Goal: Task Accomplishment & Management: Complete application form

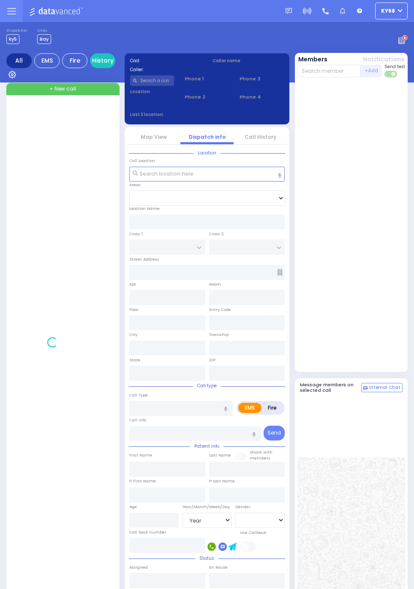
select select "Year"
select select "[DEMOGRAPHIC_DATA]"
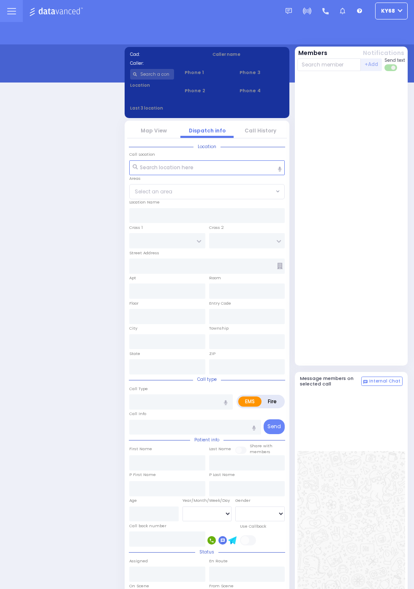
select select "12"
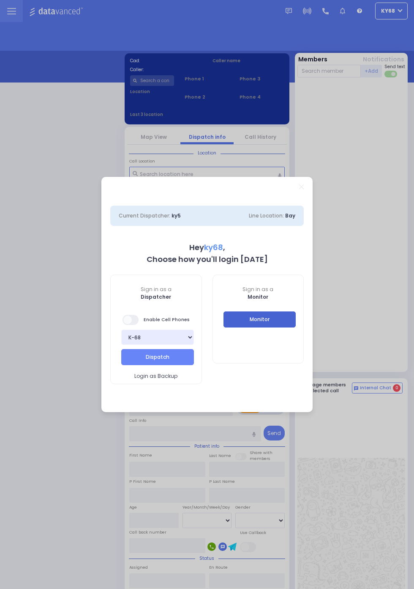
click at [288, 326] on button "Monitor" at bounding box center [260, 319] width 73 height 16
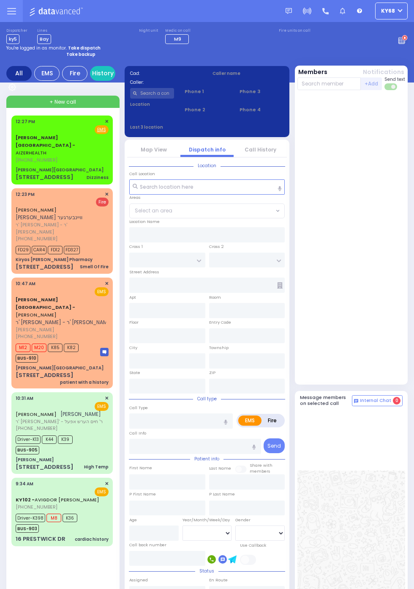
click at [16, 156] on span "(845) 782-3242" at bounding box center [37, 159] width 42 height 7
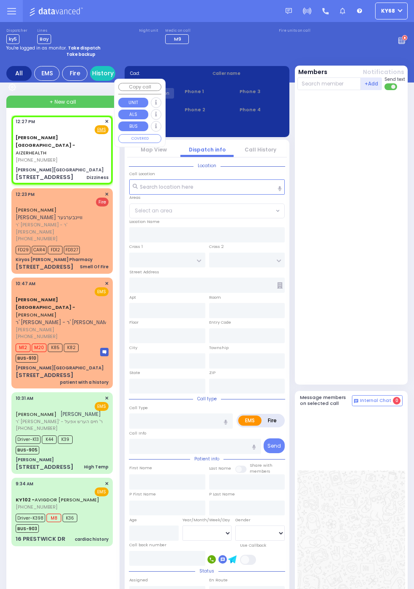
select select
type input "Dizziness"
radio input "true"
select select
type input "12:27"
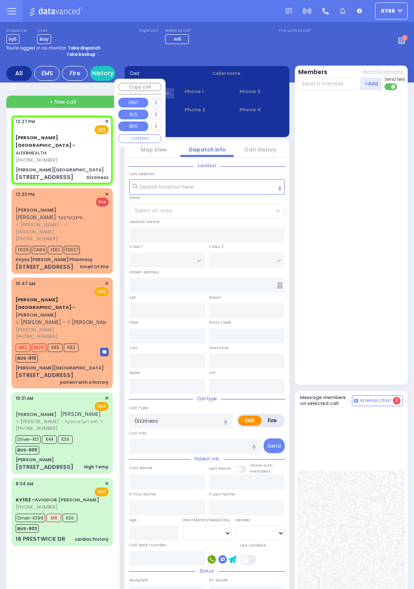
type input "[PERSON_NAME][GEOGRAPHIC_DATA]"
type input "MERON DR"
type input "RATZFERT WAY"
type input "[STREET_ADDRESS]"
type input "1"
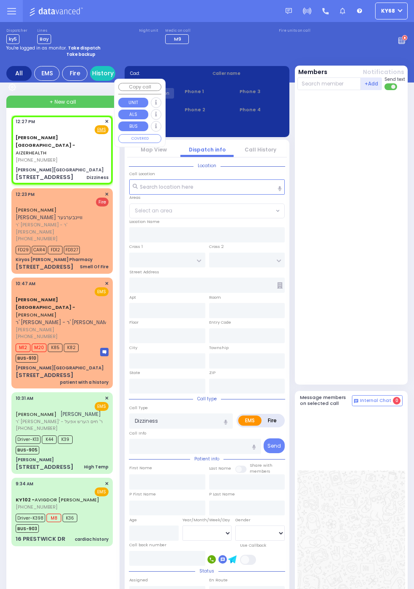
type input "Monroe"
type input "New York"
type input "10950"
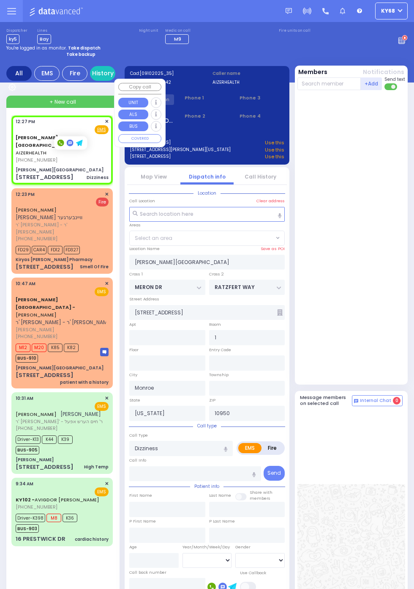
select select "SECTION 6"
click at [381, 345] on div at bounding box center [353, 236] width 110 height 287
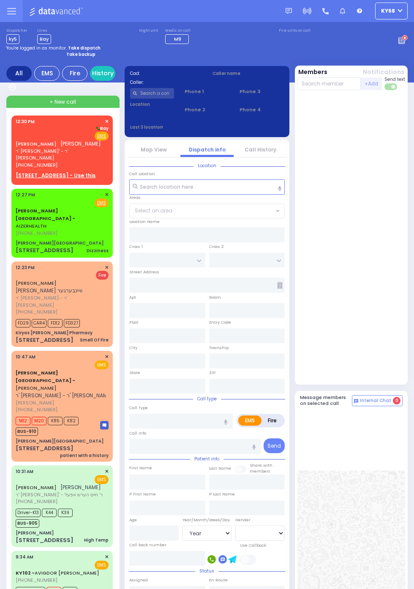
select select "Year"
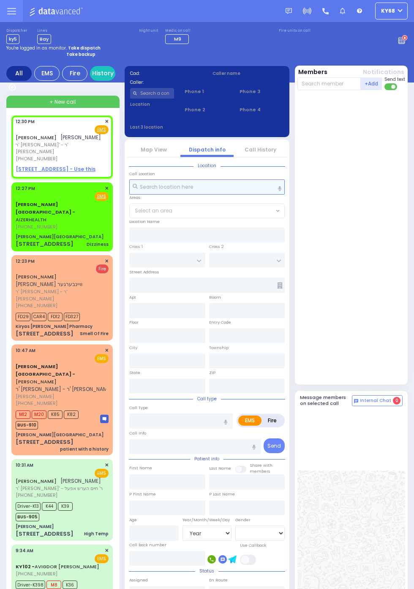
select select
radio input "true"
type input "JOEL"
type input "HALPERT"
select select
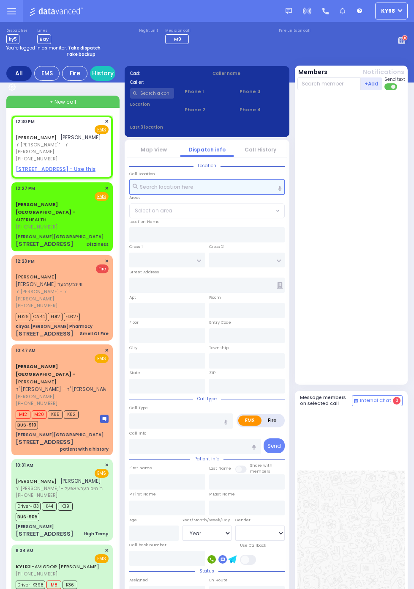
type input "12:30"
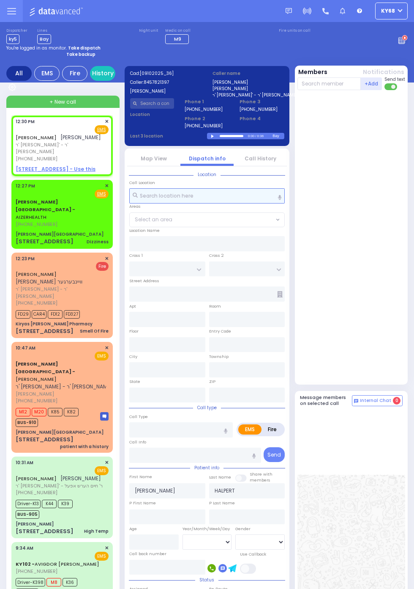
select select
radio input "true"
select select
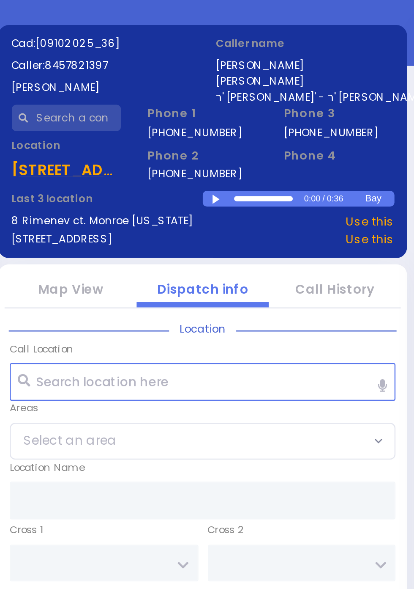
click at [213, 138] on div at bounding box center [213, 136] width 5 height 4
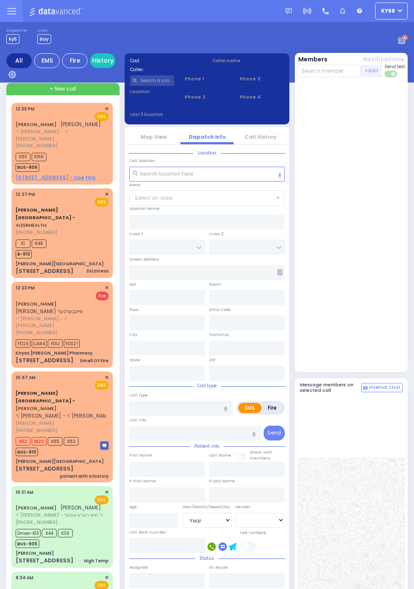
select select "Year"
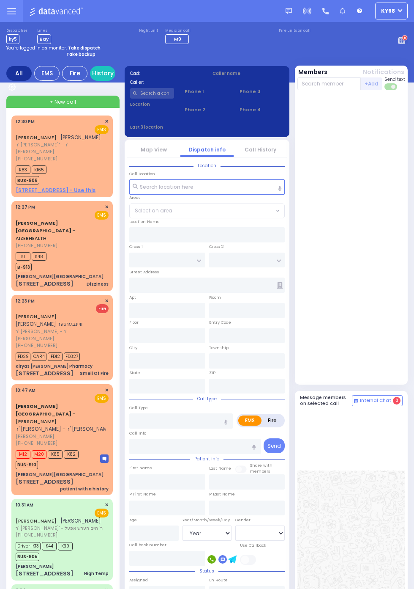
click at [73, 186] on u "7 BEER SHAVA ST 401 - Use this" at bounding box center [56, 189] width 80 height 7
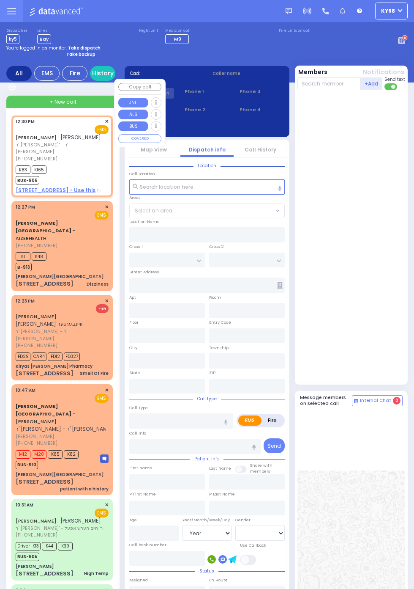
select select
radio input "true"
type input "JOEL"
type input "HALPERT"
select select
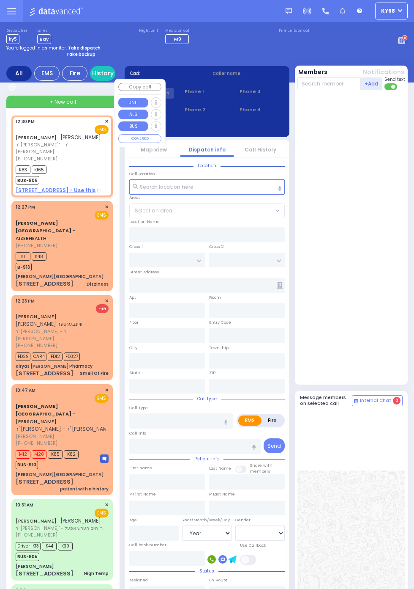
type input "12:30"
type input "12:32"
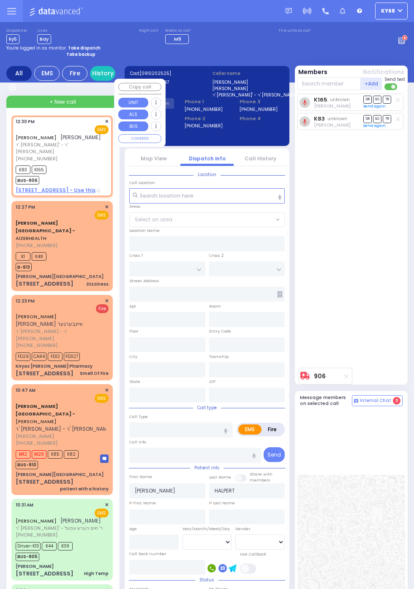
type input "S.M. ROSMER RD"
type input "BEER SHAVA ST"
type input "7 BEER SHAVA ST"
type input "401"
type input "[PERSON_NAME]"
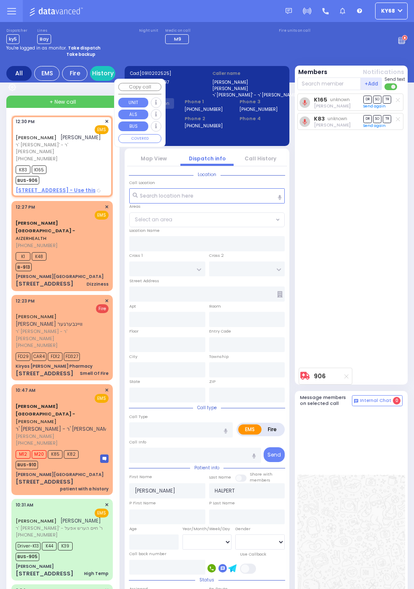
type input "[US_STATE]"
type input "10950"
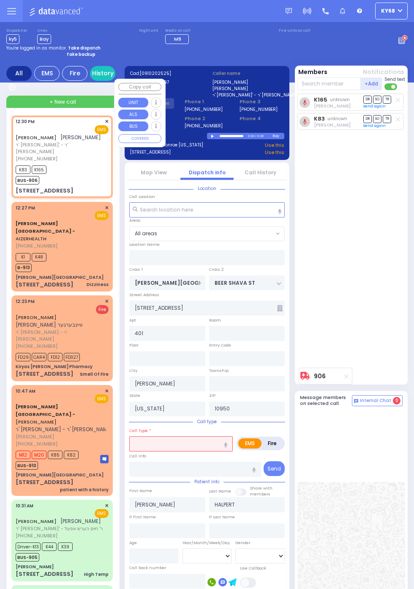
select select
radio input "true"
select select
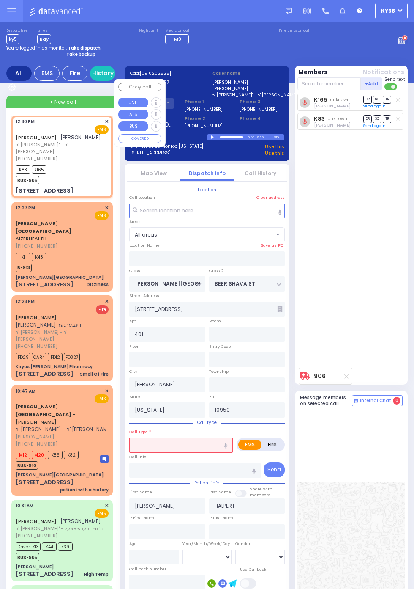
click at [384, 335] on div "K165 unknown Yossi Greenfeld DR SO TR Send again" at bounding box center [353, 228] width 110 height 270
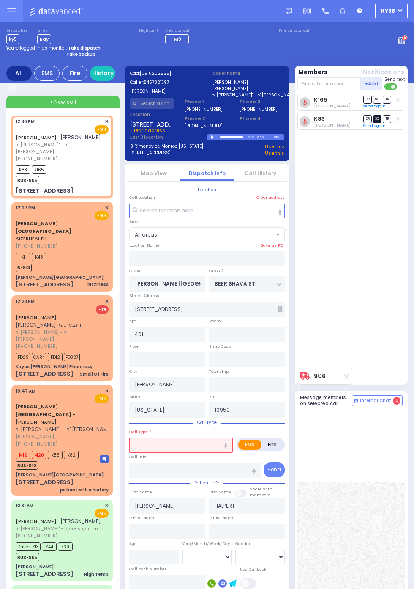
click at [382, 123] on span "SO" at bounding box center [377, 119] width 8 height 8
select select
radio input "true"
select select
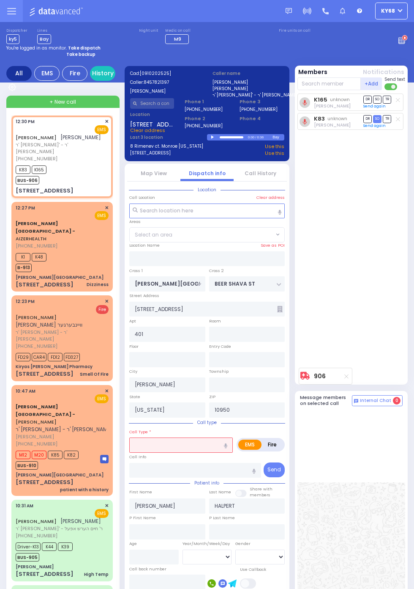
radio input "true"
select select
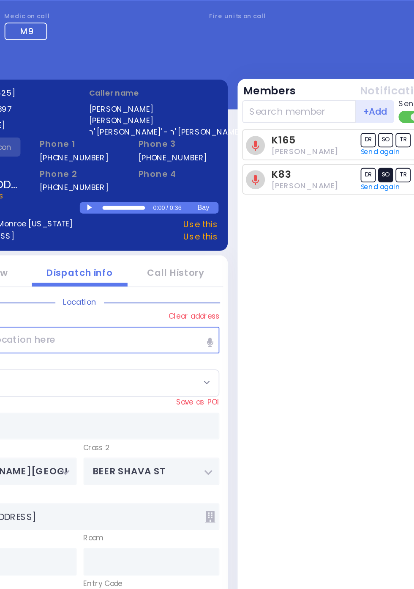
click at [379, 117] on span "SO" at bounding box center [377, 119] width 8 height 8
select select
radio input "true"
select select
click at [378, 126] on link "Send again" at bounding box center [375, 125] width 22 height 5
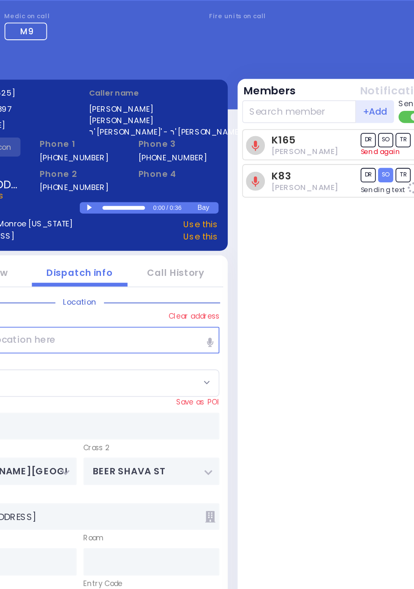
click at [380, 106] on link "Send again" at bounding box center [375, 106] width 22 height 5
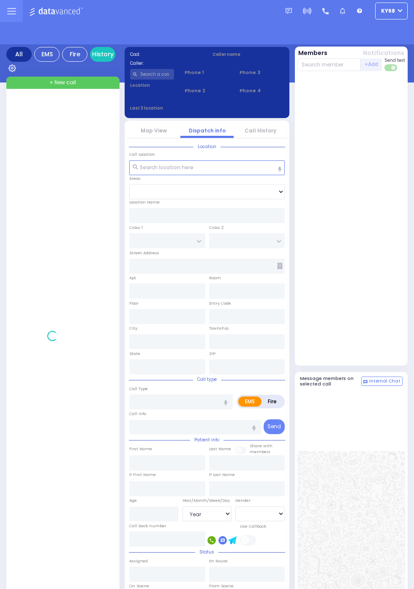
select select "Year"
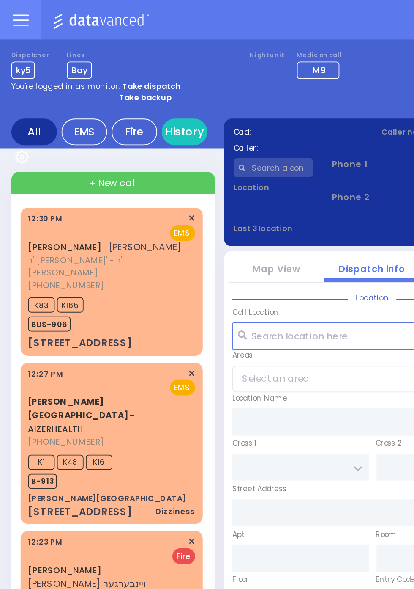
click at [47, 178] on div "BUS-906" at bounding box center [31, 179] width 31 height 11
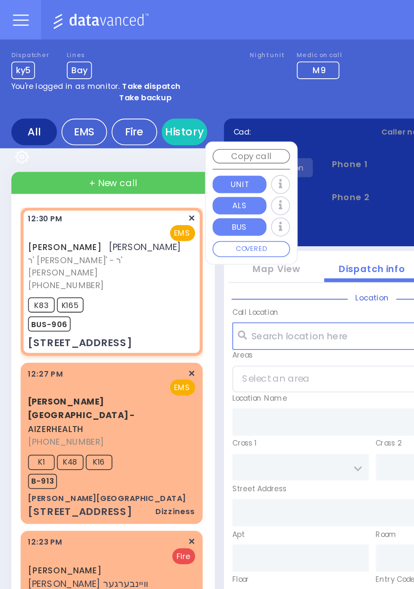
select select
radio input "true"
type input "JOEL"
type input "HALPERT"
select select
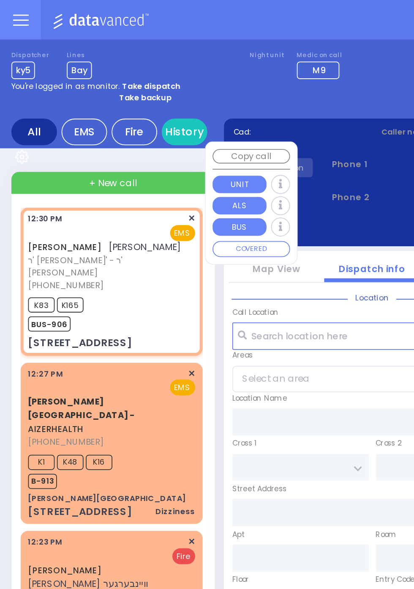
type input "12:30"
type input "12:32"
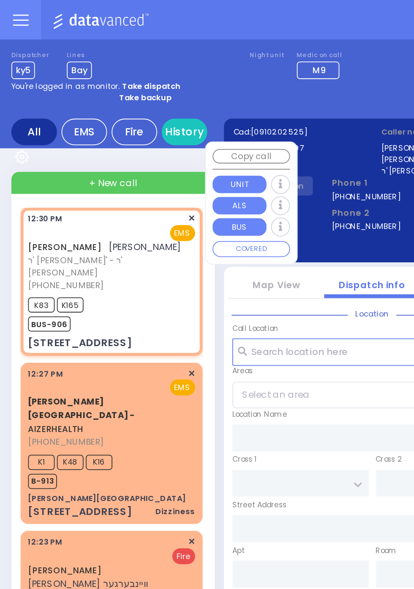
type input "S.M. ROSMER RD"
type input "BEER SHAVA ST"
type input "[STREET_ADDRESS]"
type input "401"
type input "[PERSON_NAME]"
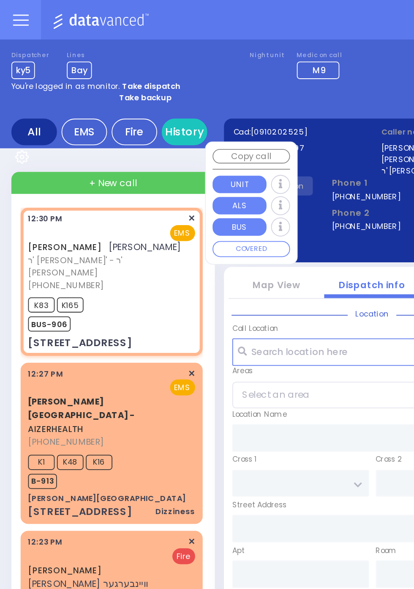
type input "[US_STATE]"
type input "10950"
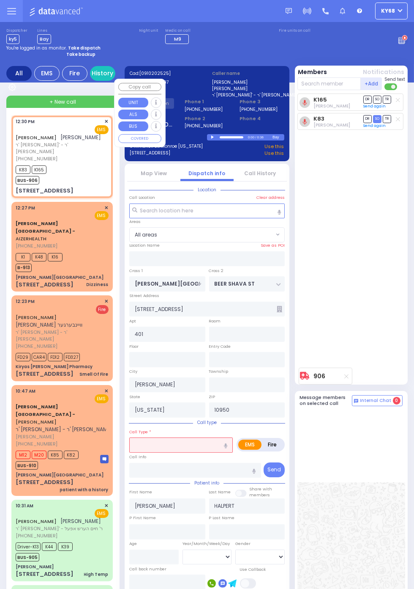
click at [399, 325] on div "K165 Yossi Greenfeld DR SO TR Sending text K83" at bounding box center [353, 228] width 110 height 270
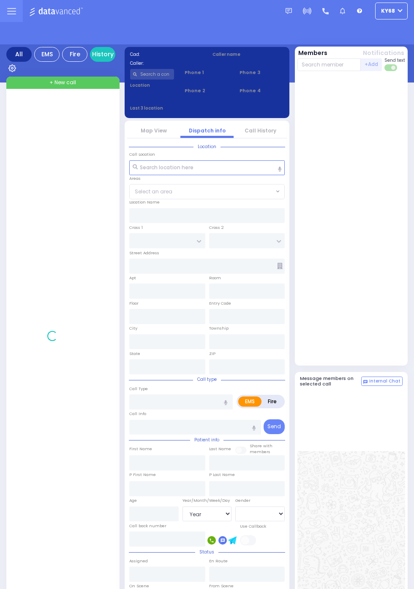
select select "Year"
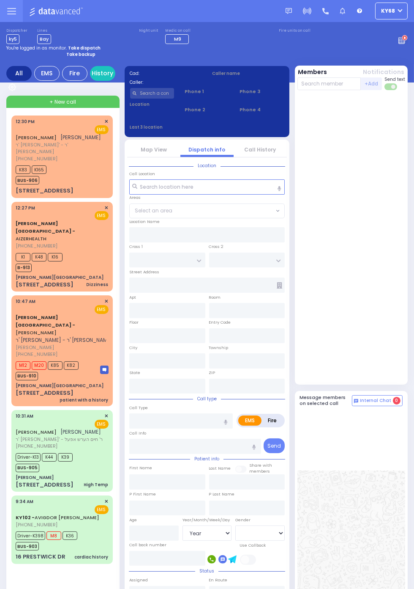
click at [17, 176] on span "BUS-906" at bounding box center [28, 180] width 24 height 8
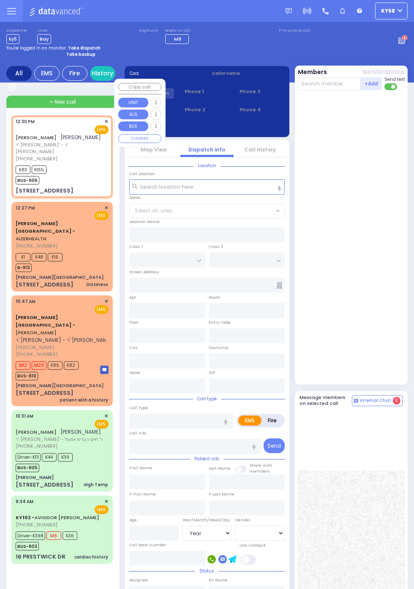
select select
radio input "true"
type input "[PERSON_NAME]"
type input "HALPERT"
select select
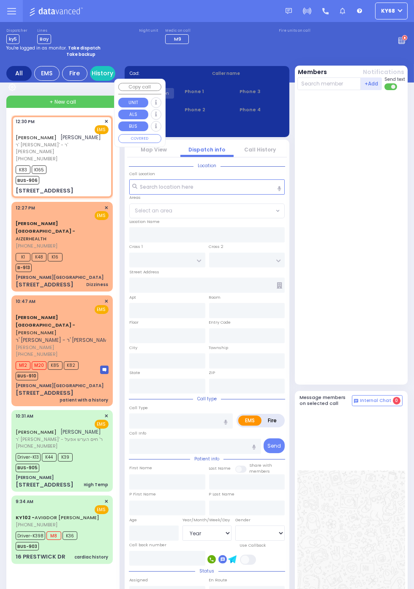
type input "12:30"
type input "12:32"
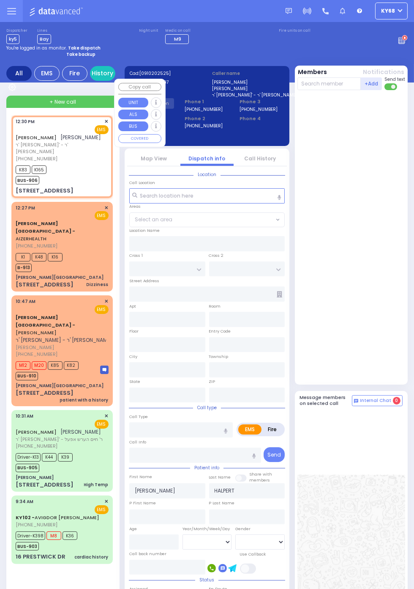
type input "[PERSON_NAME][GEOGRAPHIC_DATA]"
type input "BEER SHAVA ST"
type input "[STREET_ADDRESS]"
type input "401"
type input "[PERSON_NAME]"
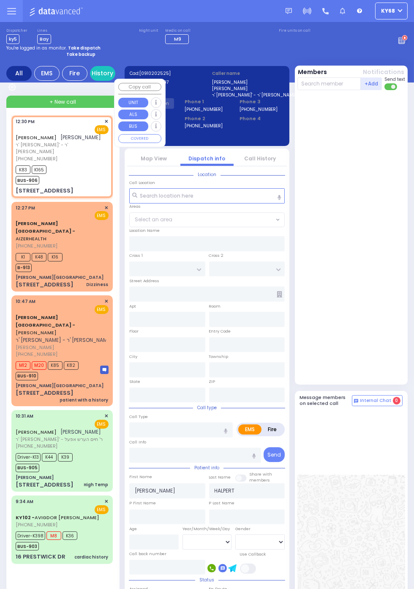
type input "[US_STATE]"
type input "10950"
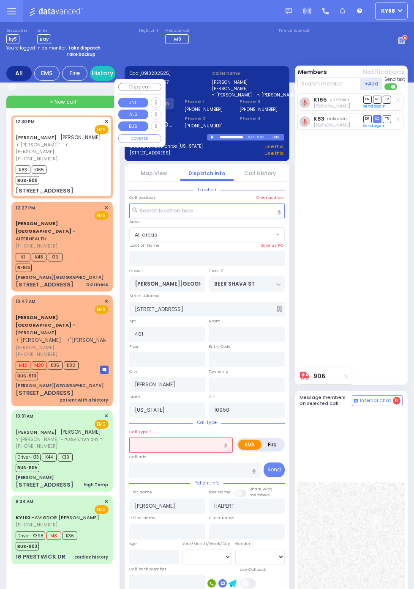
click at [374, 248] on div "K165 unknown Yossi Greenfeld DR SO TR Send again" at bounding box center [353, 228] width 110 height 270
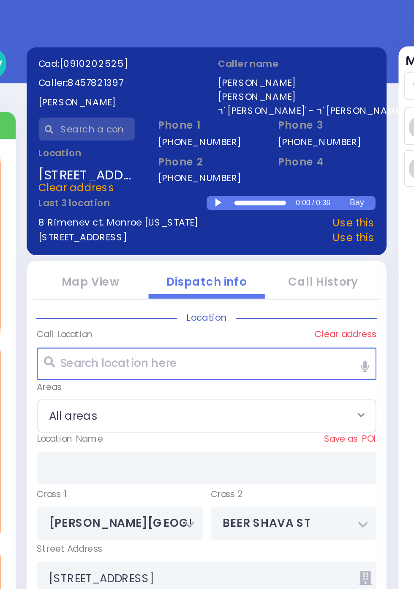
click at [214, 137] on div at bounding box center [213, 137] width 5 height 4
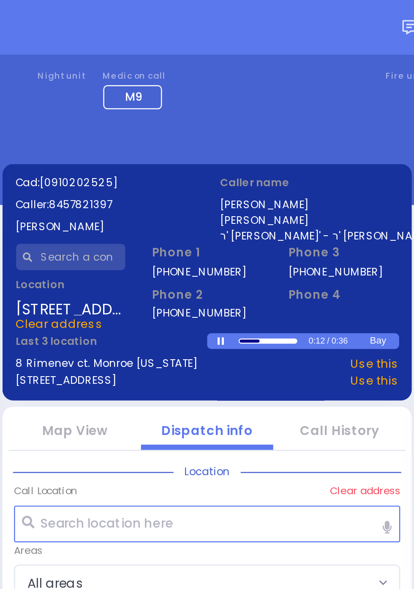
click at [222, 137] on div at bounding box center [224, 137] width 8 height 1
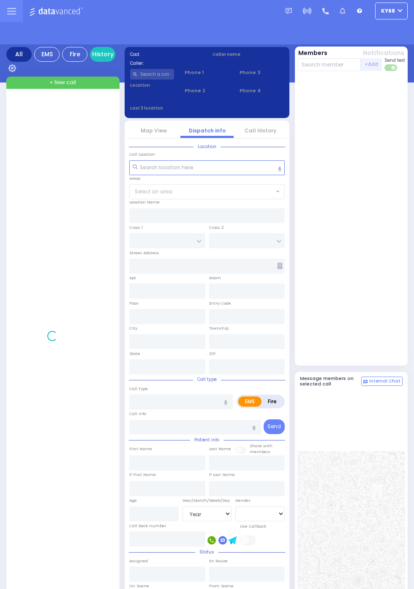
select select "Year"
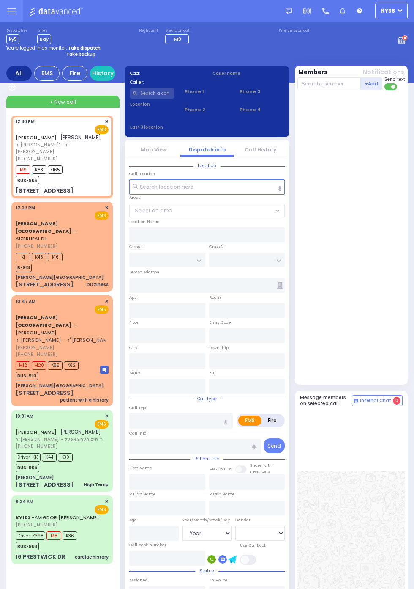
select select
radio input "true"
type input "[PERSON_NAME]"
type input "HALPERT"
select select
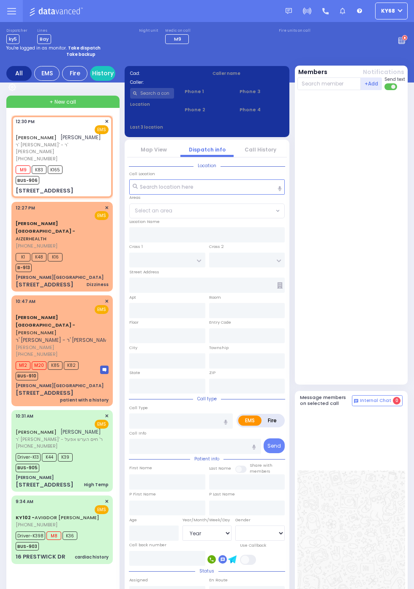
type input "12:30"
type input "12:32"
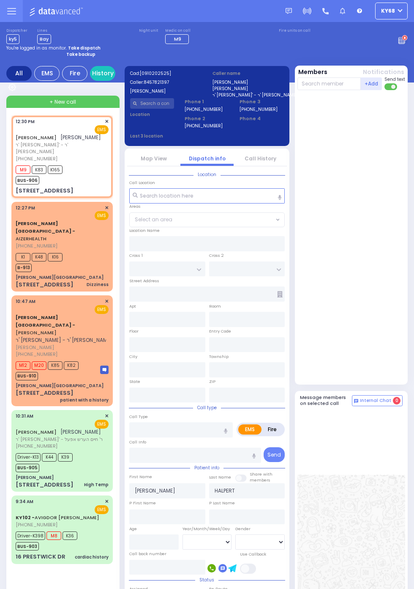
type input "[PERSON_NAME][GEOGRAPHIC_DATA]"
type input "BEER SHAVA ST"
type input "[STREET_ADDRESS]"
type input "401"
type input "[PERSON_NAME]"
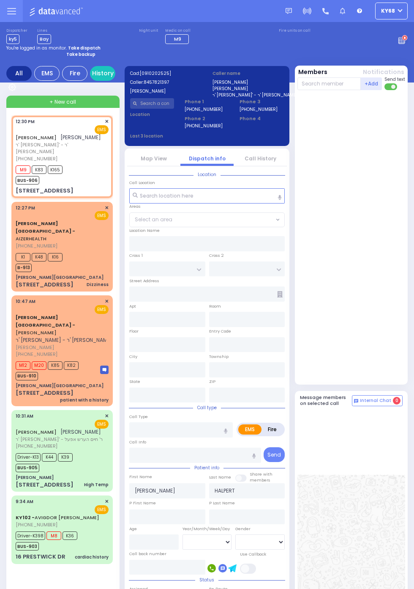
type input "New York"
type input "10950"
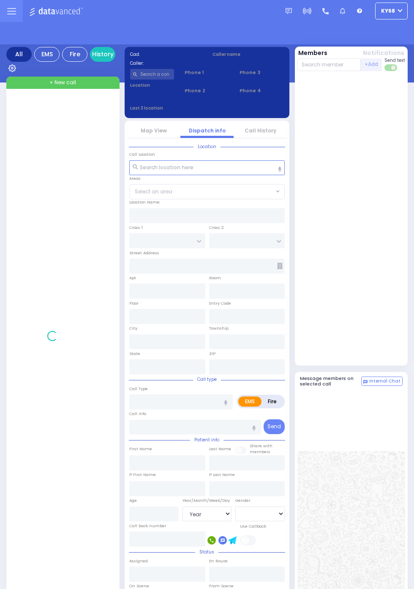
select select "Year"
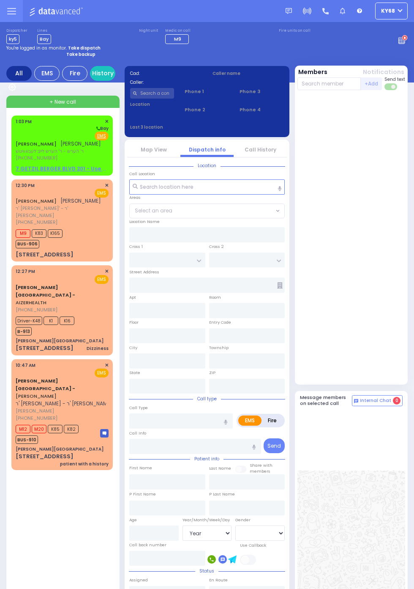
click at [16, 135] on div "Fire EMS" at bounding box center [62, 136] width 93 height 8
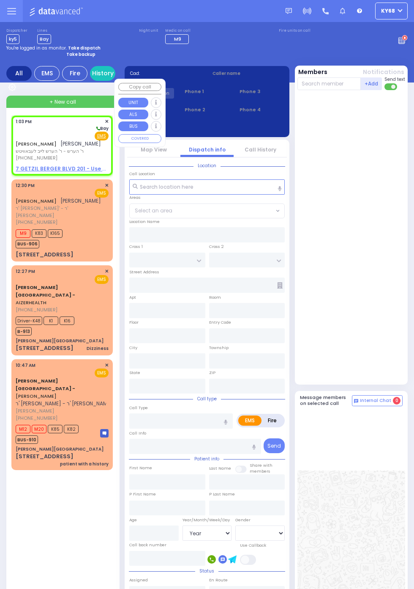
select select
radio input "true"
type input "MOSHE MORDCHE"
type input "FRIEDMAN"
select select
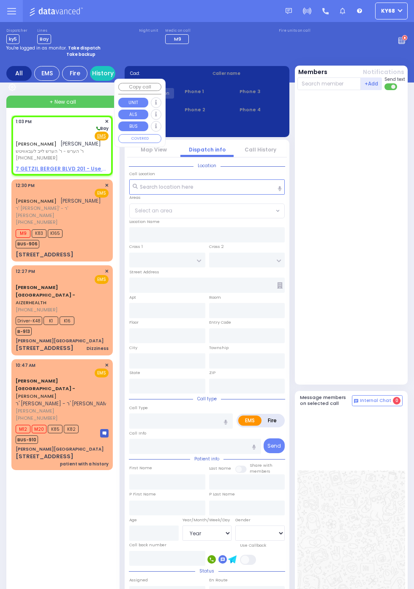
type input "13:03"
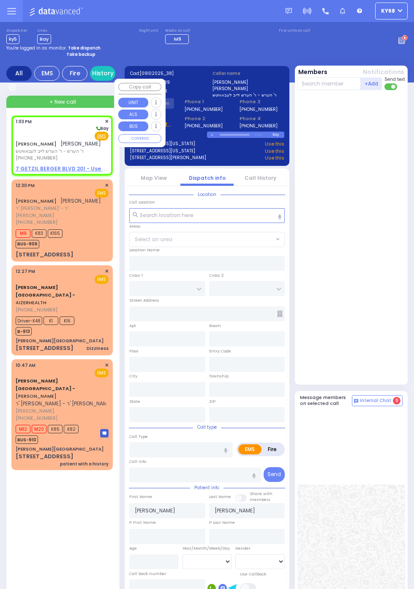
click at [381, 202] on div at bounding box center [353, 236] width 110 height 287
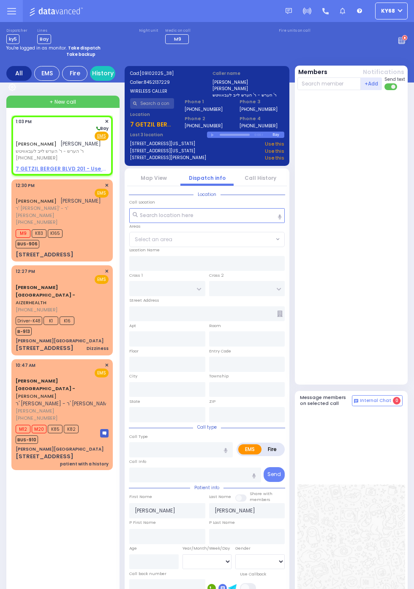
click at [264, 178] on link "Call History" at bounding box center [261, 177] width 32 height 7
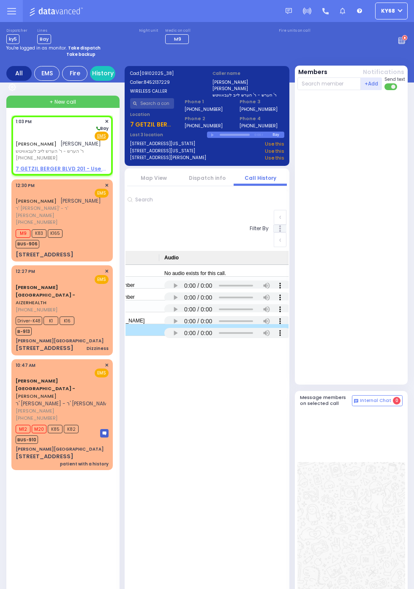
scroll to position [0, 680]
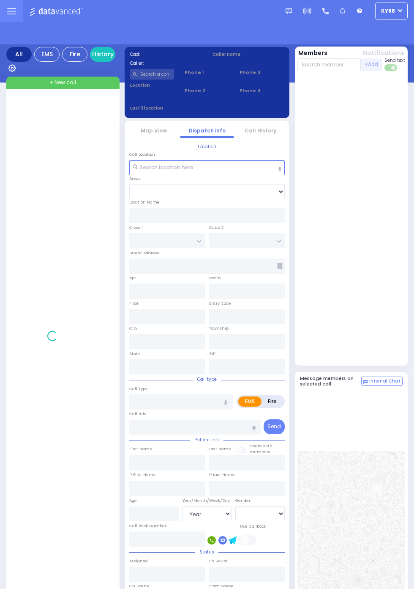
select select "Year"
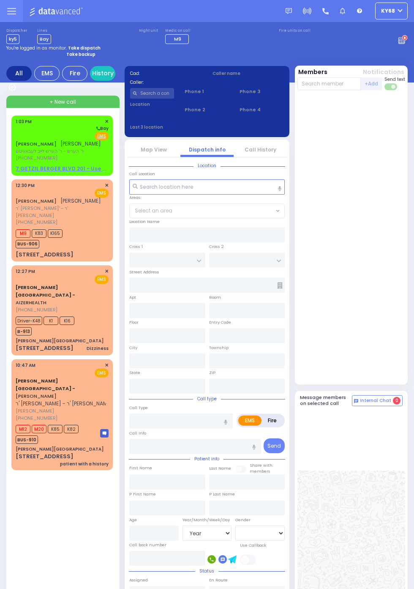
select select
radio input "true"
type input "MOSHE MORDCHE"
type input "FRIEDMAN"
select select
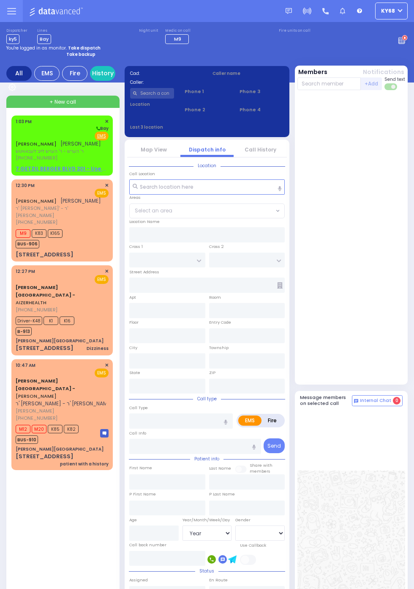
type input "13:03"
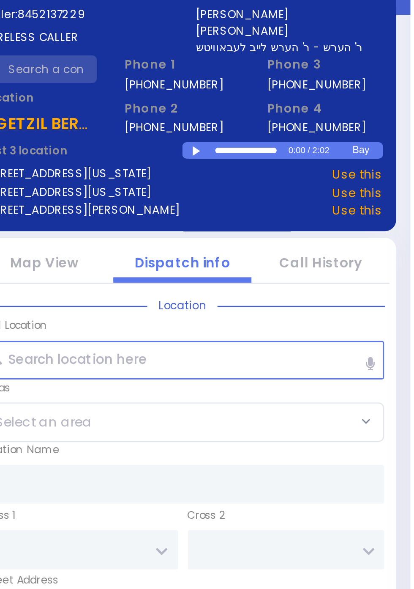
click at [213, 134] on div at bounding box center [213, 135] width 5 height 4
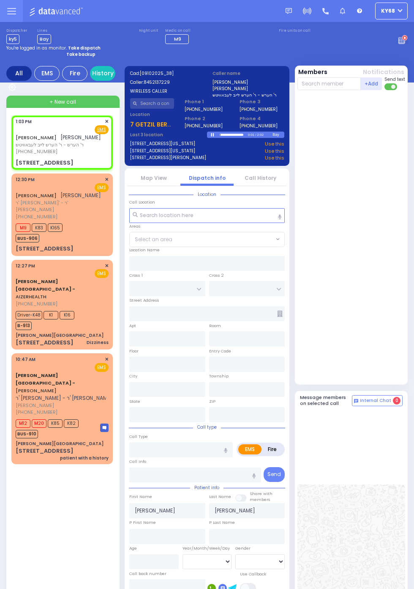
select select
radio input "true"
select select
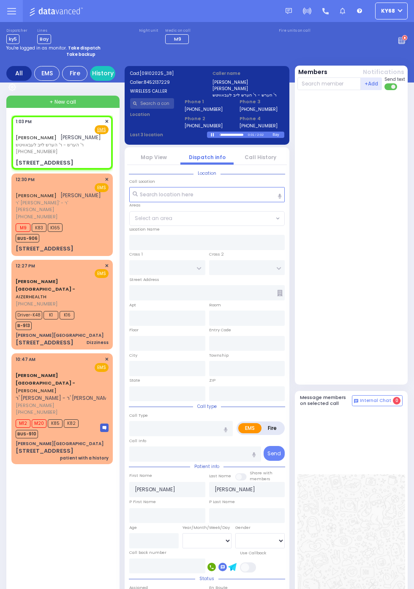
type input "QUICKWAY RD"
type input "SHINEV COURT"
type input "[STREET_ADDRESS]"
type input "Monroe"
type input "[US_STATE]"
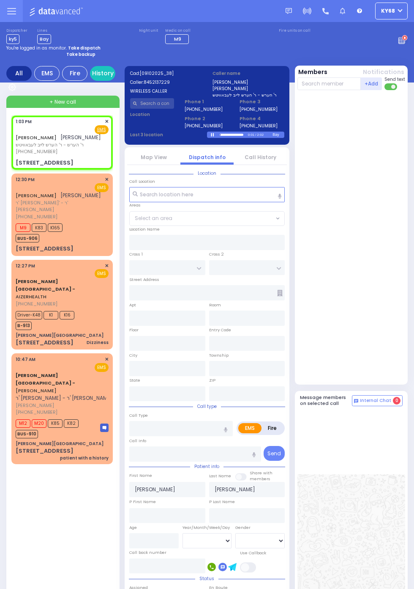
type input "10950"
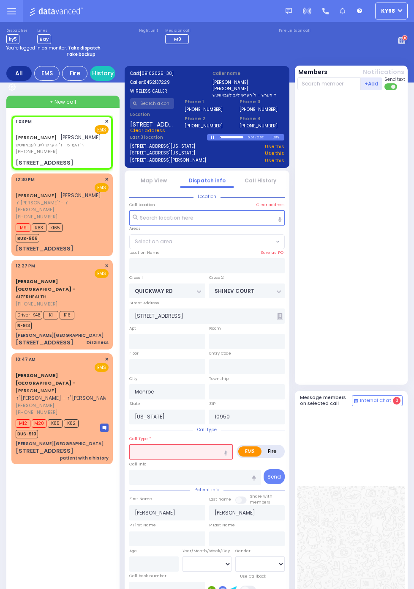
select select "SECTION 1"
select select
type input "waeakness"
radio input "true"
select select
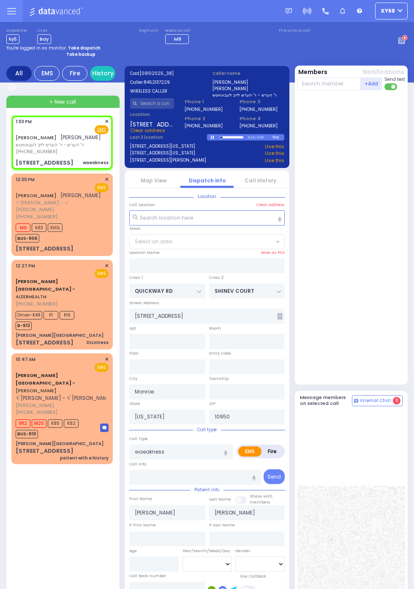
select select "SECTION 1"
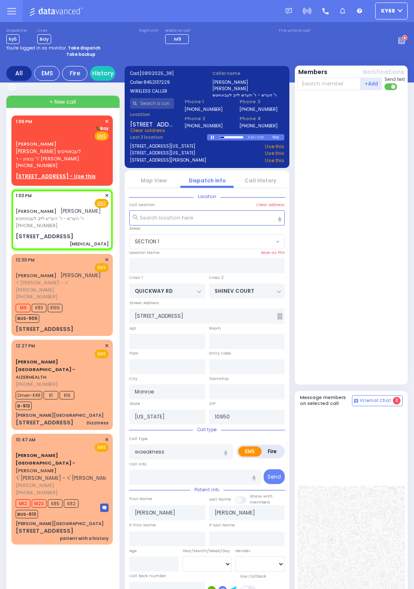
select select
type input "[MEDICAL_DATA]"
radio input "true"
select select
select select "SECTION 1"
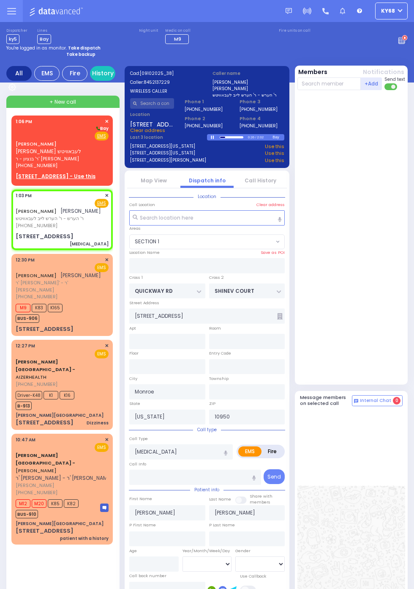
select select
radio input "true"
select select
select select "SECTION 1"
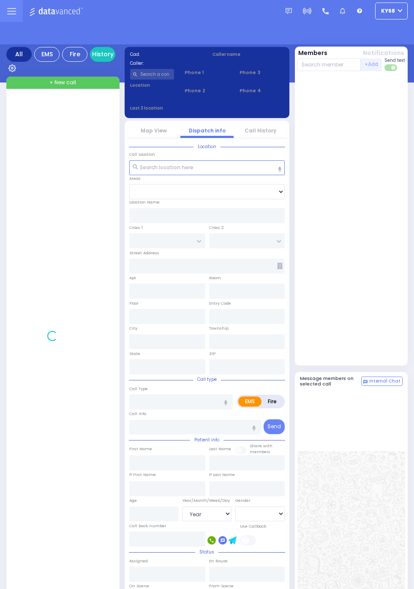
select select "Year"
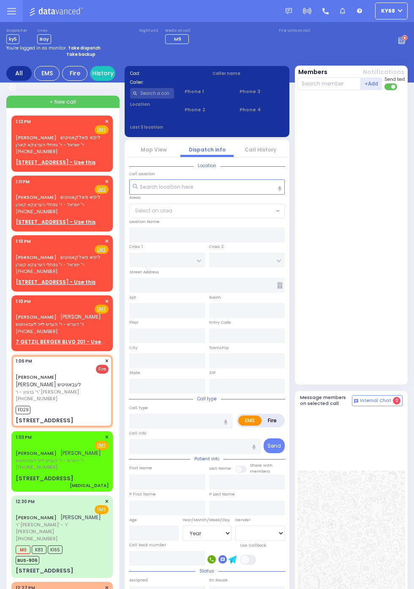
select select
radio input "false"
radio input "true"
type input "[PERSON_NAME]"
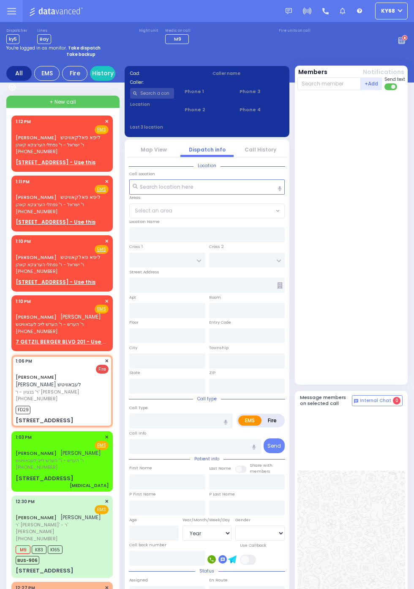
select select
type input "13:06"
type input "13:12"
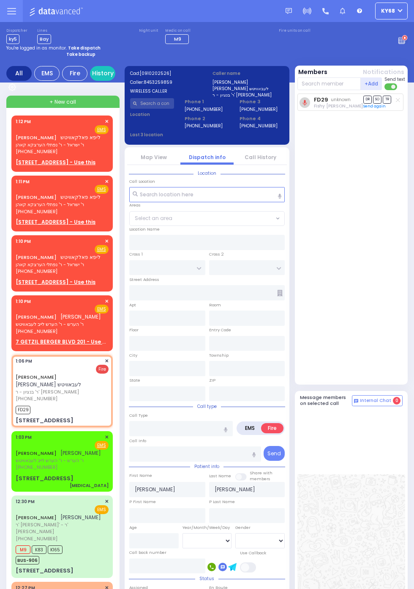
type input "[PERSON_NAME] COURT"
type input "SIGET COURT"
type input "[STREET_ADDRESS]"
type input "301"
type input "[PERSON_NAME]"
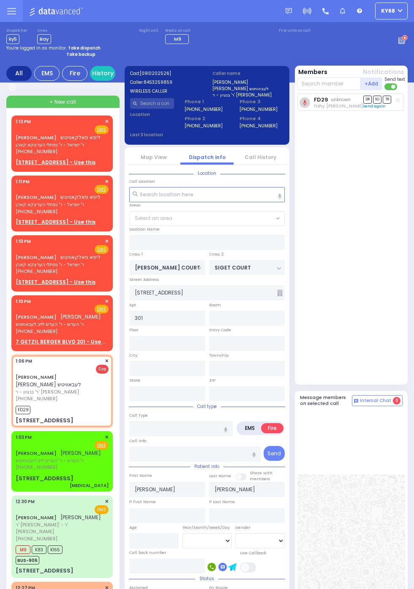
type input "[US_STATE]"
type input "10950"
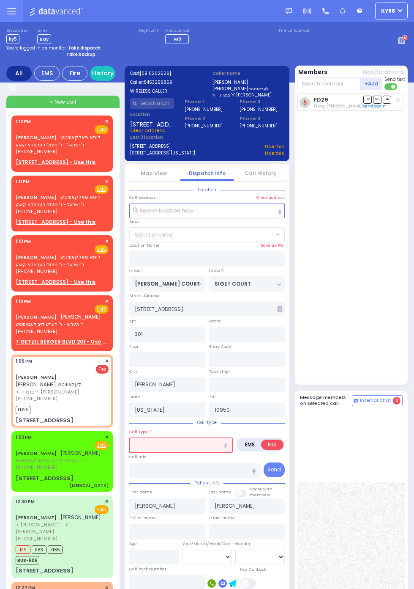
select select "SECTION 3"
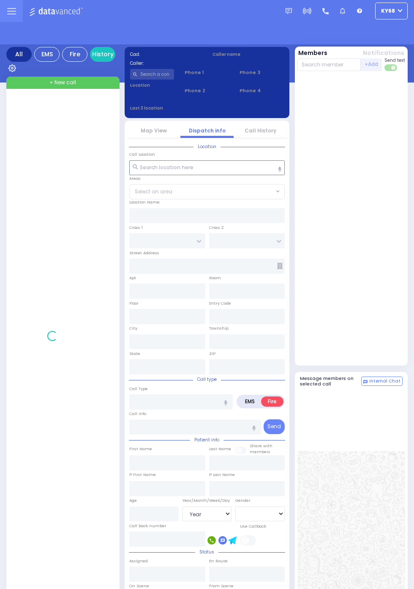
select select "Year"
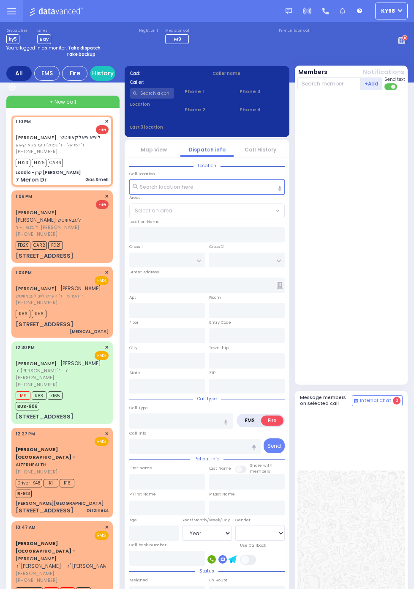
select select
type input "Gas Smell"
radio input "true"
type input "LIPA"
type input "[PERSON_NAME]"
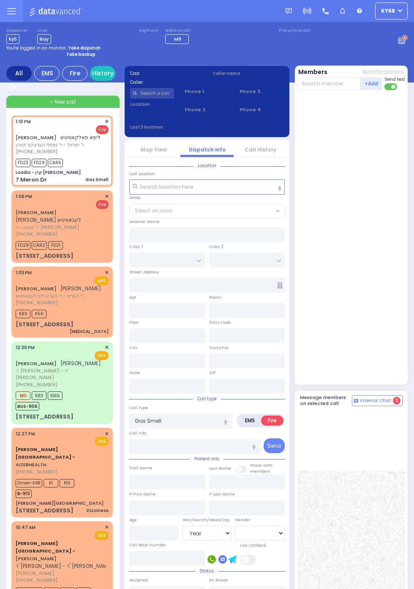
select select
type input "13:10"
type input "13:13"
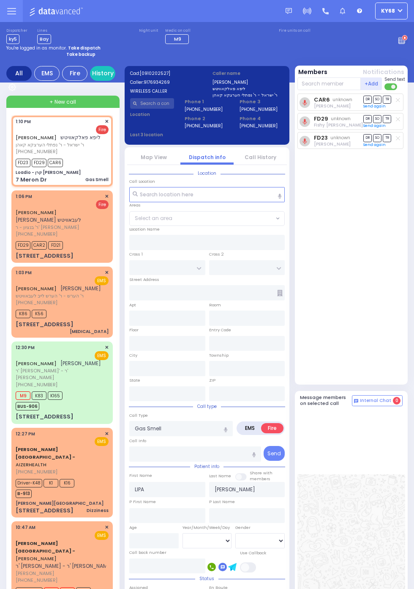
type input "Loadio - קרן [PERSON_NAME]"
type input "KAHAN DR"
type input "PRAG BLVD"
type input "7 Meron Dr"
type input "[PERSON_NAME]"
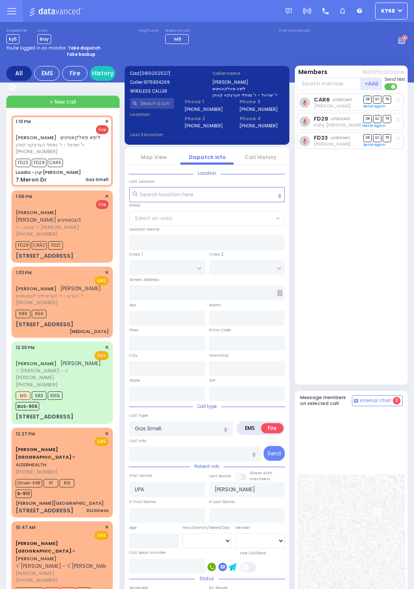
type input "[US_STATE]"
type input "10950"
select select "SECTION 4"
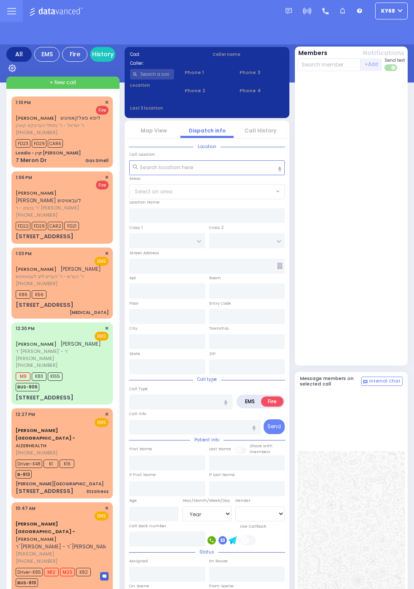
select select "Year"
